Goal: Information Seeking & Learning: Learn about a topic

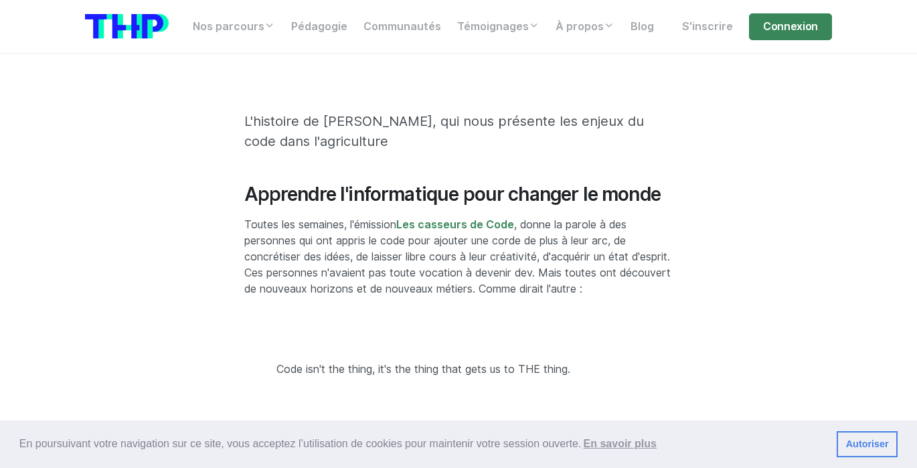
scroll to position [305, 0]
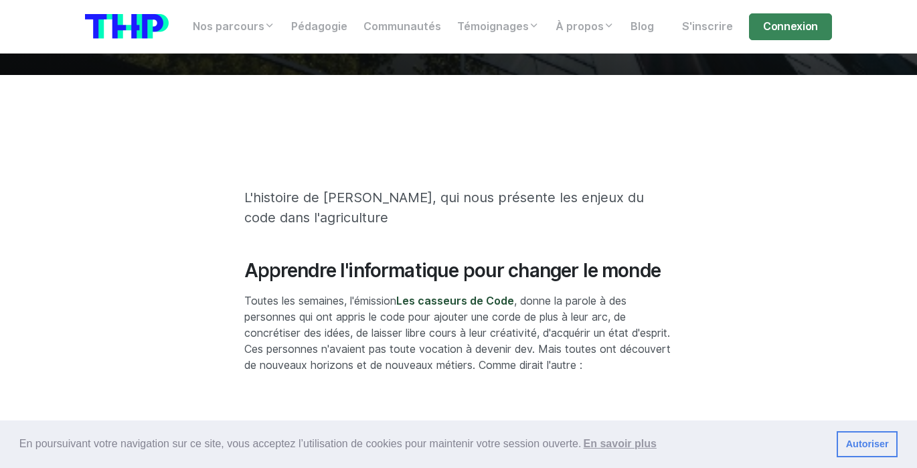
click at [487, 297] on link "Les casseurs de Code" at bounding box center [455, 301] width 118 height 13
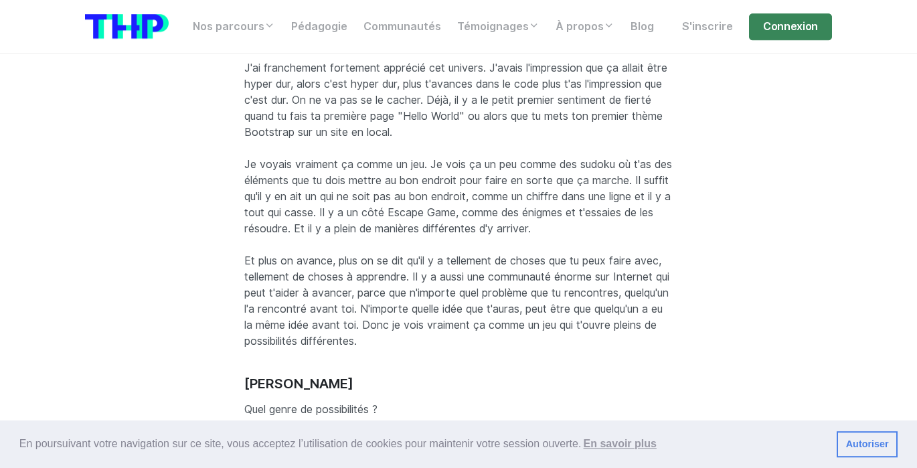
scroll to position [2595, 0]
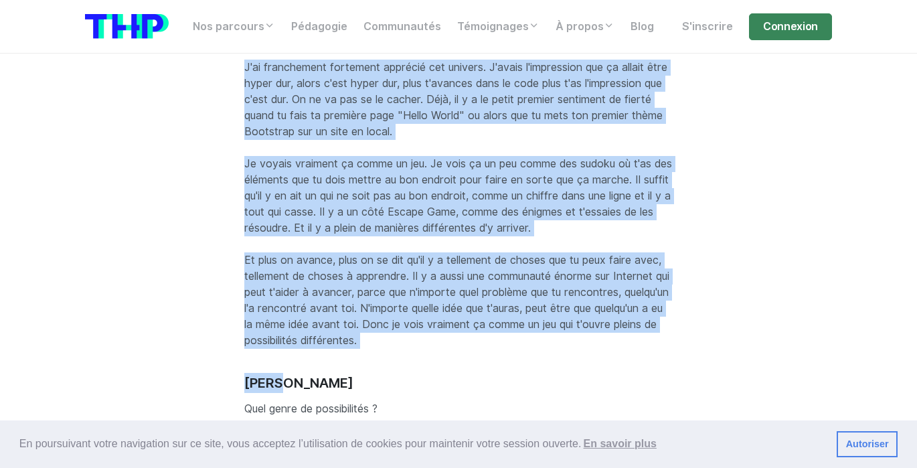
drag, startPoint x: 758, startPoint y: 467, endPoint x: 795, endPoint y: 357, distance: 115.8
click at [795, 420] on div "En poursuivant votre navigation sur ce site, vous acceptez l’utilisation de coo…" at bounding box center [458, 444] width 917 height 48
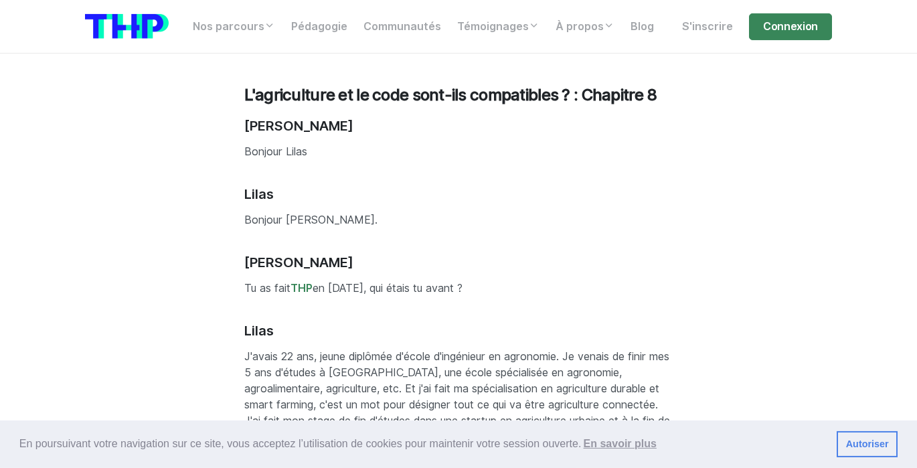
scroll to position [1145, 0]
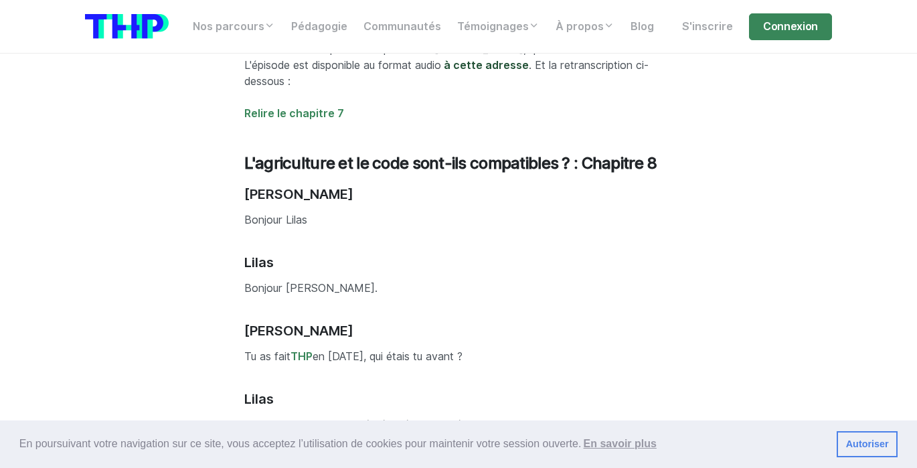
click at [444, 66] on link "à cette adresse" at bounding box center [486, 65] width 85 height 13
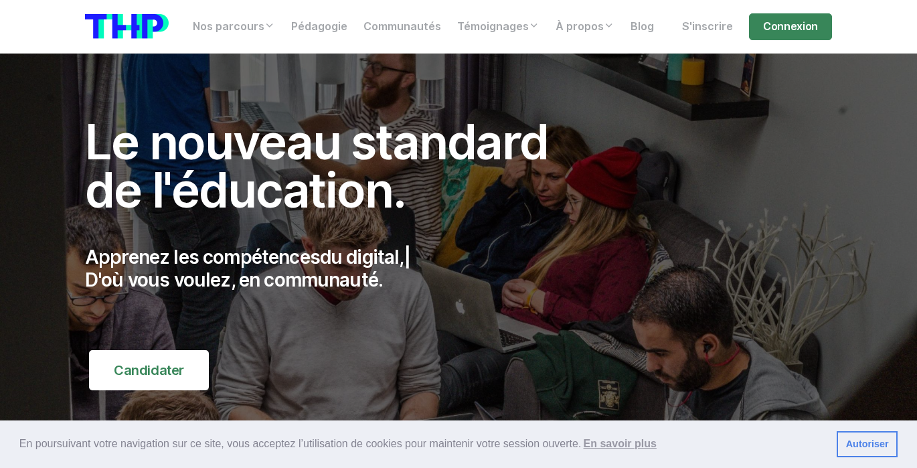
click at [853, 449] on link "Autoriser" at bounding box center [867, 444] width 61 height 27
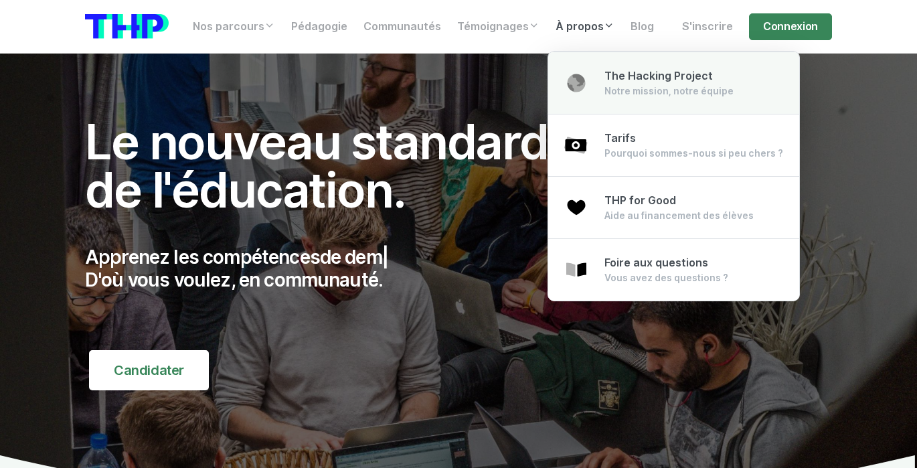
click at [594, 82] on link "The Hacking Project Notre mission, notre équipe" at bounding box center [673, 83] width 251 height 63
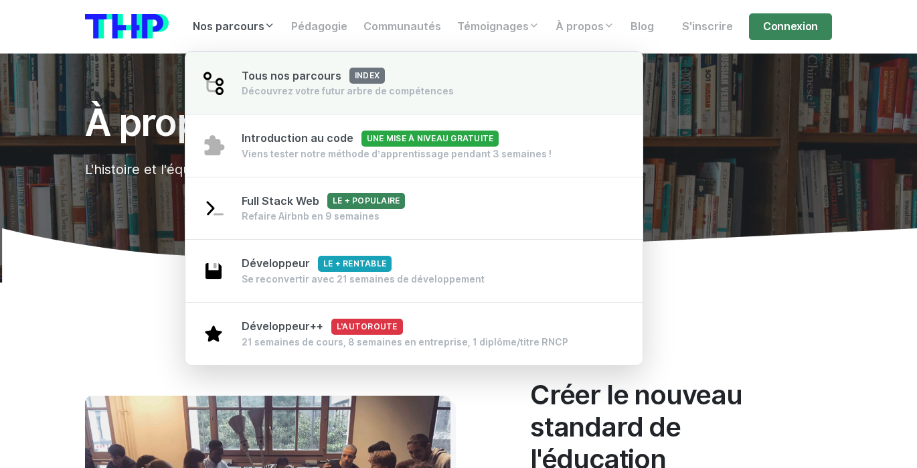
click at [282, 93] on div "Découvrez votre futur arbre de compétences" at bounding box center [348, 90] width 212 height 13
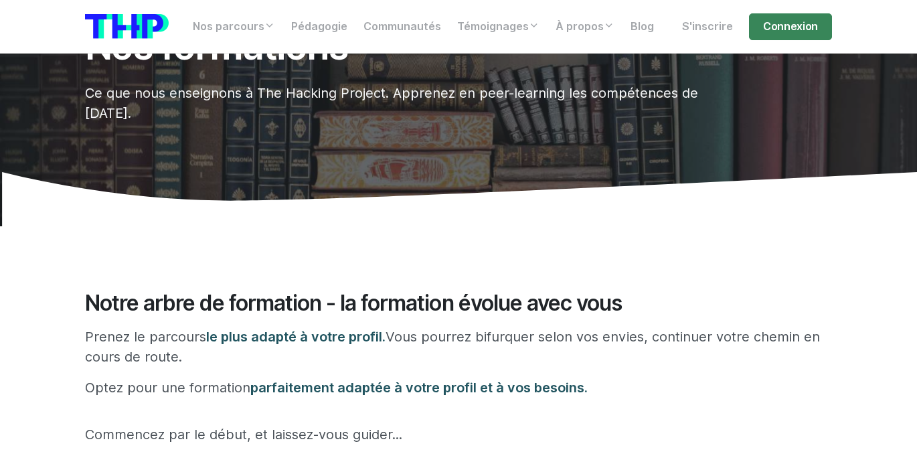
scroll to position [153, 0]
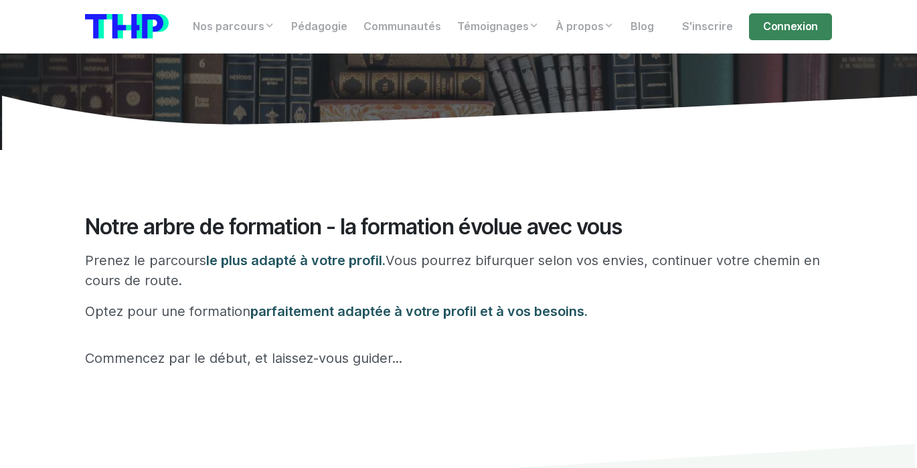
click at [399, 311] on span "parfaitement adaptée à votre profil et à vos besoins." at bounding box center [418, 311] width 337 height 16
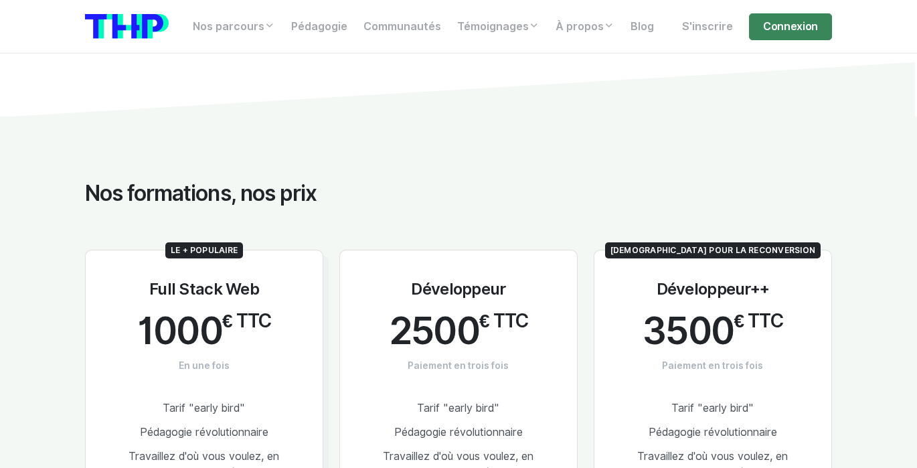
scroll to position [611, 0]
